Goal: Task Accomplishment & Management: Use online tool/utility

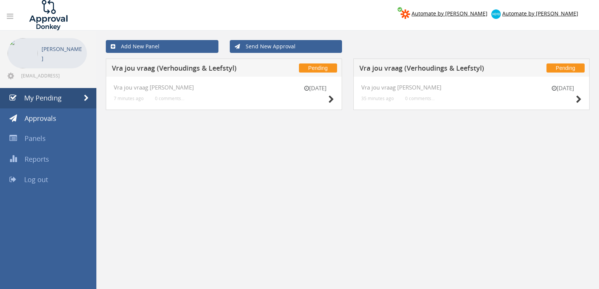
click at [581, 100] on div "23 Sep Vra jou vraag V-L 35 minutes ago 0 comments..." at bounding box center [471, 93] width 236 height 33
click at [577, 97] on icon at bounding box center [579, 100] width 6 height 8
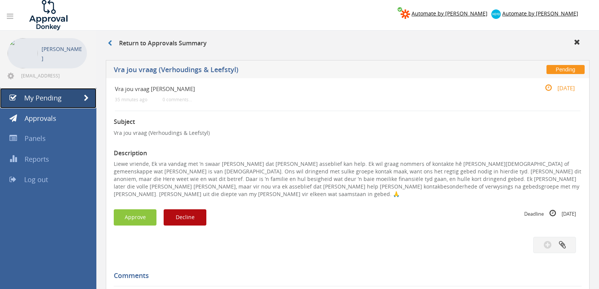
click at [24, 101] on span "My Pending" at bounding box center [42, 97] width 37 height 9
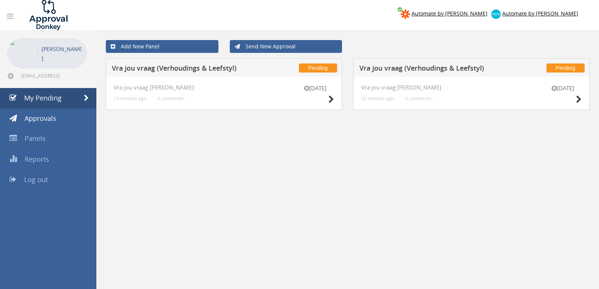
click at [326, 100] on div "23 Sep" at bounding box center [315, 95] width 38 height 22
click at [330, 97] on icon at bounding box center [331, 100] width 6 height 8
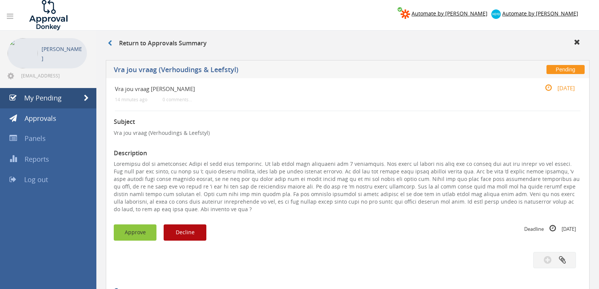
click at [118, 233] on button "Approve" at bounding box center [135, 232] width 43 height 16
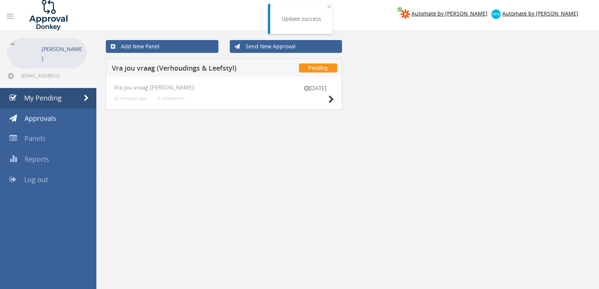
click at [31, 178] on span "Log out" at bounding box center [36, 179] width 24 height 9
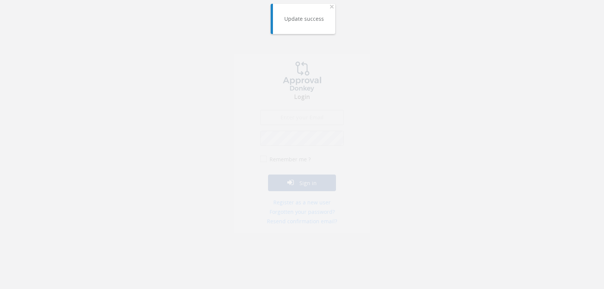
click at [312, 119] on input "email" at bounding box center [302, 123] width 84 height 15
type input "info@trouidees.co.za"
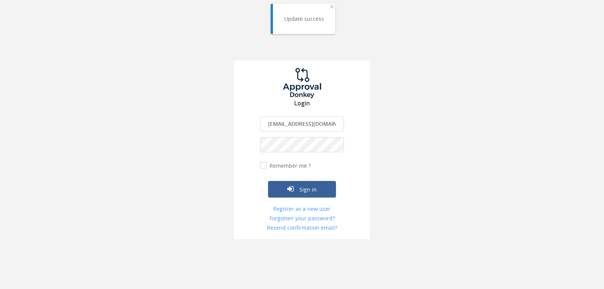
click at [268, 181] on button "Sign in" at bounding box center [302, 189] width 68 height 17
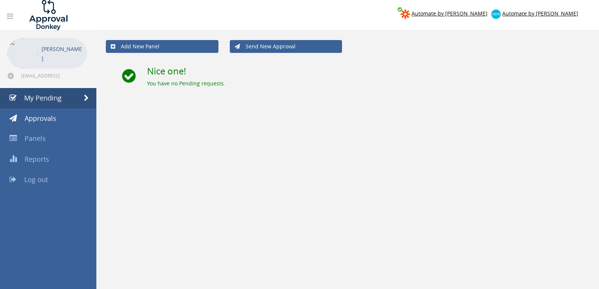
click at [34, 179] on span "Log out" at bounding box center [36, 179] width 24 height 9
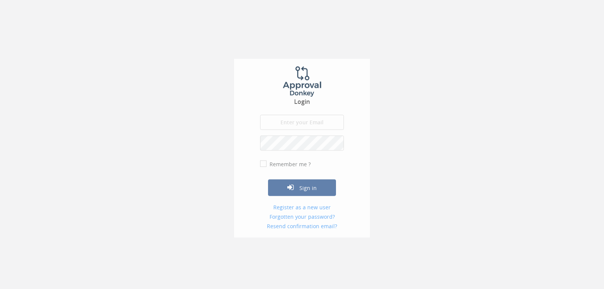
click at [311, 120] on input "email" at bounding box center [302, 123] width 84 height 15
type input "[EMAIL_ADDRESS][DOMAIN_NAME]"
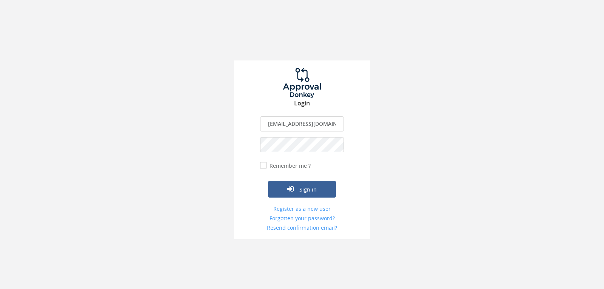
click at [268, 181] on button "Sign in" at bounding box center [302, 189] width 68 height 17
